Goal: Information Seeking & Learning: Learn about a topic

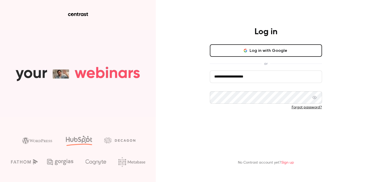
click at [237, 124] on button "Log in" at bounding box center [266, 124] width 112 height 12
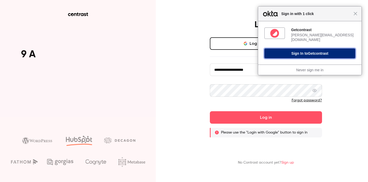
click at [297, 52] on button "Sign In to Getcontrast" at bounding box center [309, 54] width 91 height 10
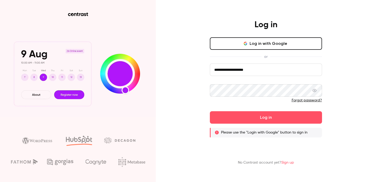
click at [264, 50] on div "**********" at bounding box center [266, 87] width 112 height 100
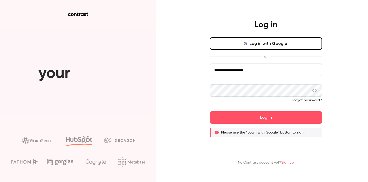
click at [264, 46] on button "Log in with Google" at bounding box center [266, 43] width 112 height 12
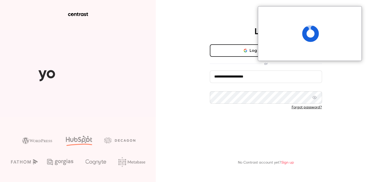
click at [250, 128] on button "Log in" at bounding box center [266, 124] width 112 height 12
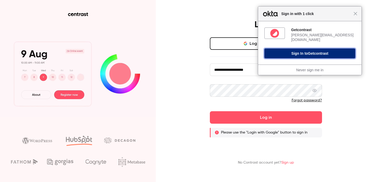
click at [316, 51] on span "Getcontrast" at bounding box center [318, 53] width 21 height 4
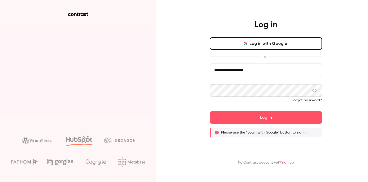
click at [278, 42] on button "Log in with Google" at bounding box center [266, 43] width 112 height 12
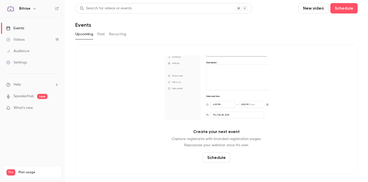
click at [38, 37] on link "Videos 18" at bounding box center [32, 39] width 65 height 11
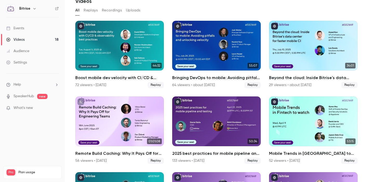
scroll to position [24, 0]
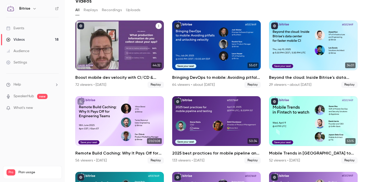
click at [112, 78] on h2 "Boost mobile dev velocity with CI/CD & observability best practices" at bounding box center [119, 78] width 89 height 6
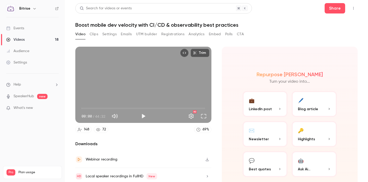
scroll to position [20, 0]
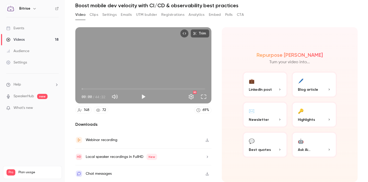
click at [312, 85] on button "🖊️ Blog article" at bounding box center [314, 85] width 45 height 26
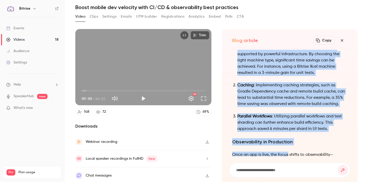
scroll to position [-274, 0]
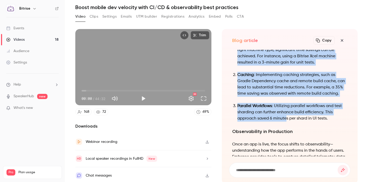
drag, startPoint x: 233, startPoint y: 53, endPoint x: 286, endPoint y: 121, distance: 86.8
click at [286, 121] on div "Enhancing Mobile Development Velocity with Bitrise and Embrace In the fast-pace…" at bounding box center [289, 159] width 115 height 544
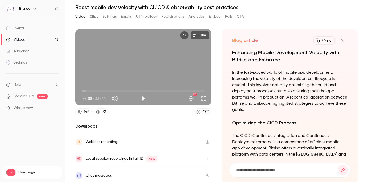
scroll to position [-437, 0]
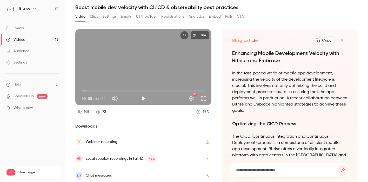
drag, startPoint x: 299, startPoint y: 148, endPoint x: 284, endPoint y: 46, distance: 102.4
click at [284, 50] on div "Enhancing Mobile Development Velocity with Bitrise and Embrace In the fast-pace…" at bounding box center [289, 103] width 115 height 107
copy h2
click at [248, 114] on p "In the fast-paced world of mobile app development, increasing the velocity of t…" at bounding box center [289, 92] width 115 height 44
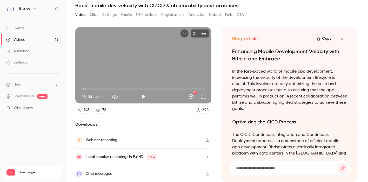
click at [322, 37] on button "Copy" at bounding box center [323, 39] width 21 height 8
